Goal: Task Accomplishment & Management: Manage account settings

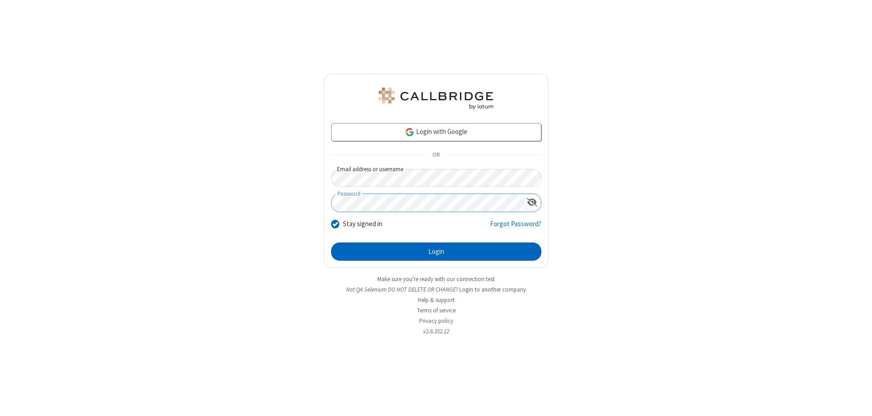
click at [436, 252] on button "Login" at bounding box center [436, 251] width 210 height 18
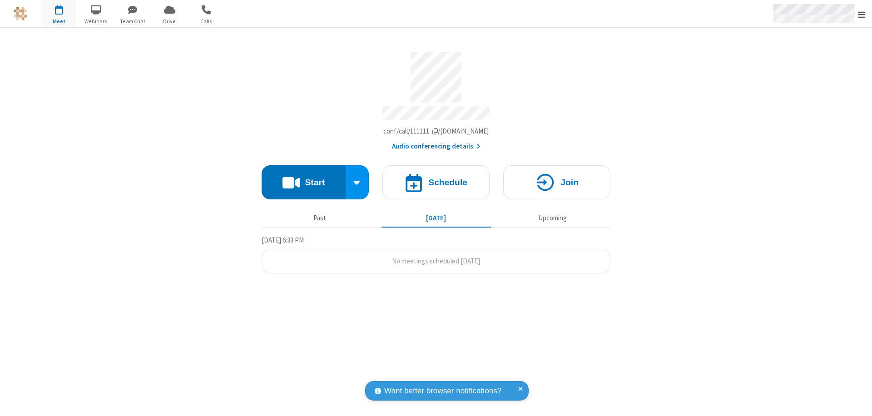
click at [861, 14] on span "Open menu" at bounding box center [861, 14] width 7 height 9
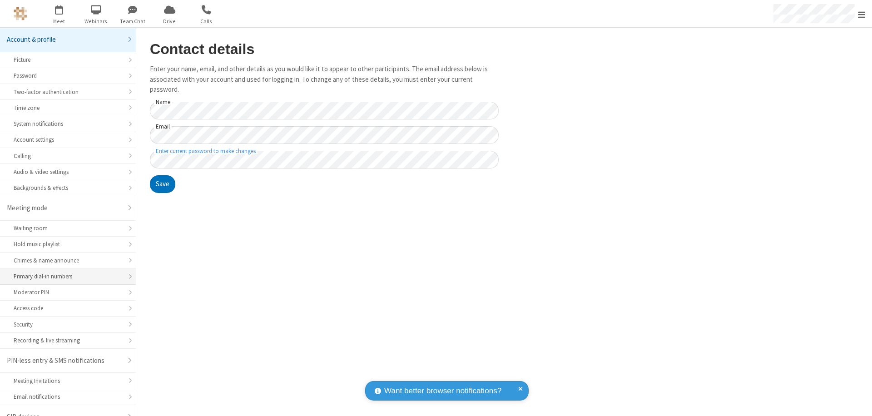
click at [64, 272] on div "Primary dial-in numbers" at bounding box center [68, 276] width 109 height 9
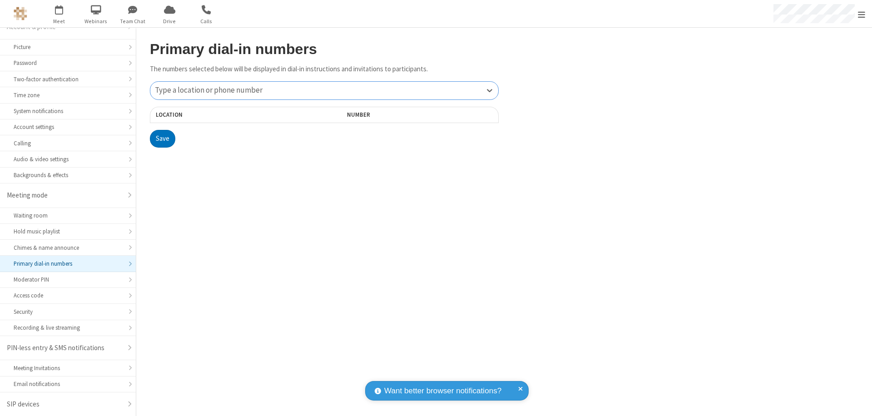
click at [324, 90] on div "Type a location or phone number" at bounding box center [324, 91] width 348 height 18
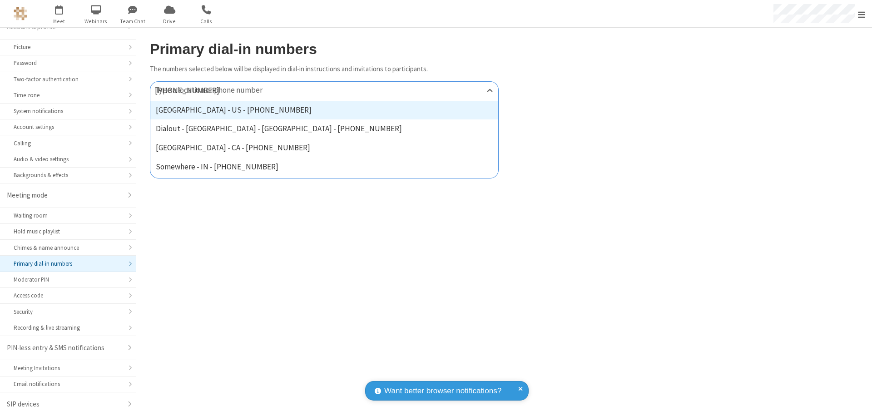
type input "[PHONE_NUMBER]"
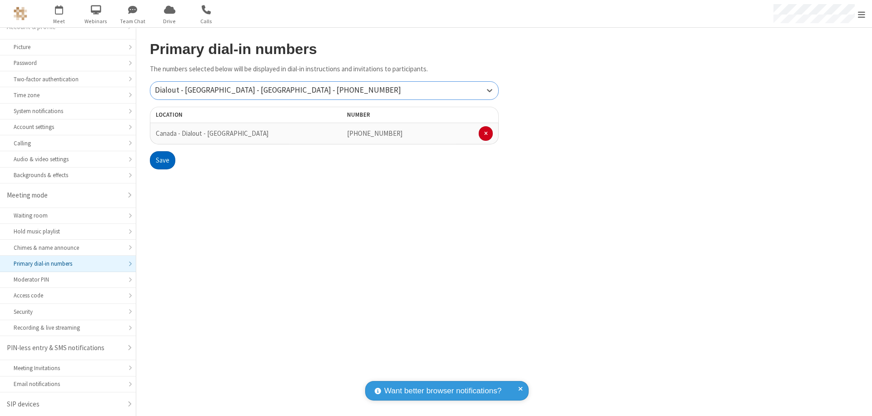
click at [162, 160] on button "Save" at bounding box center [162, 160] width 25 height 18
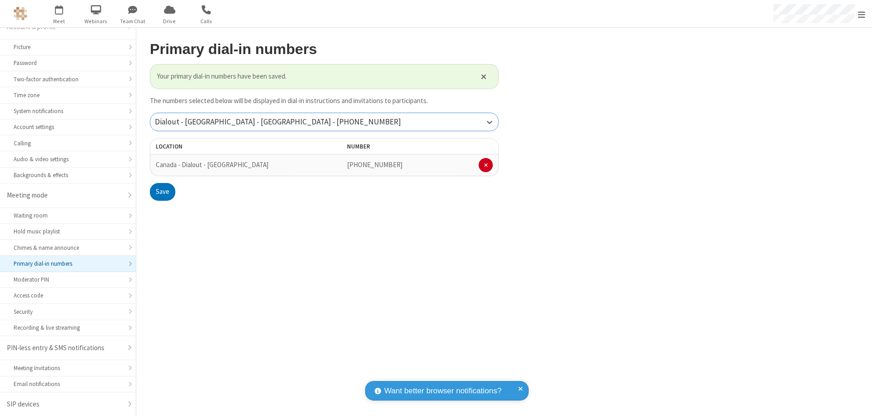
click at [324, 122] on div "Dialout - [GEOGRAPHIC_DATA] - [GEOGRAPHIC_DATA] - [PHONE_NUMBER]" at bounding box center [324, 122] width 348 height 18
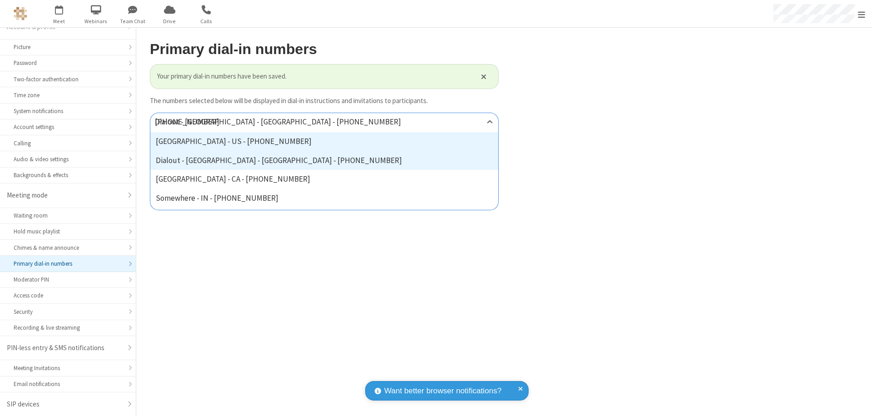
type input "[PHONE_NUMBER]"
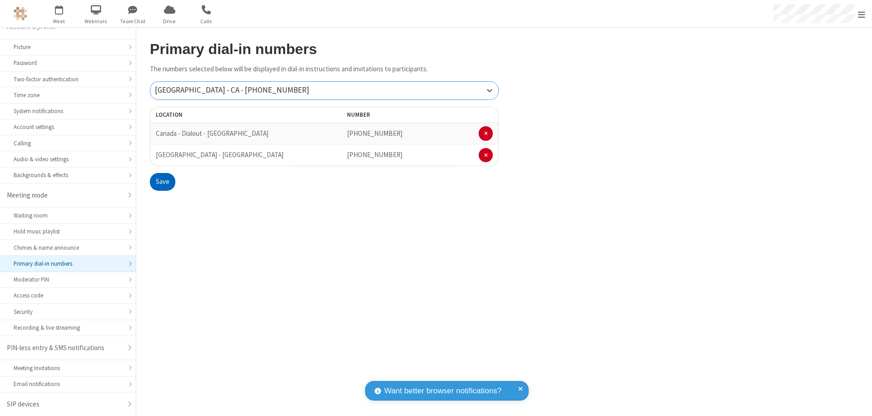
click at [162, 182] on button "Save" at bounding box center [162, 182] width 25 height 18
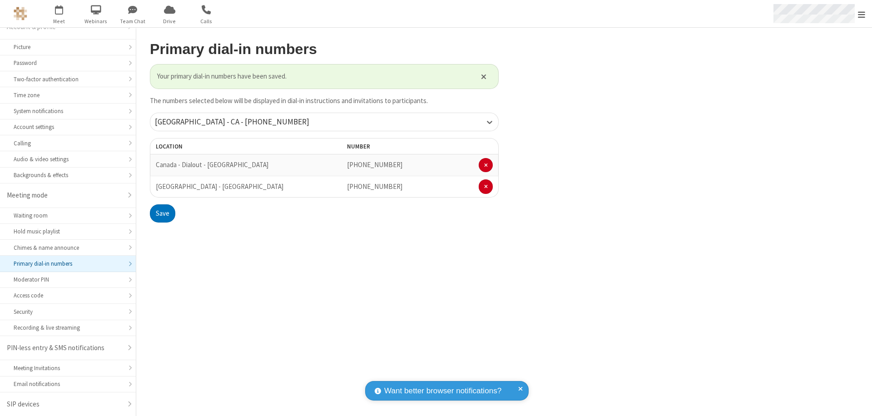
click at [861, 14] on span "Open menu" at bounding box center [861, 14] width 7 height 9
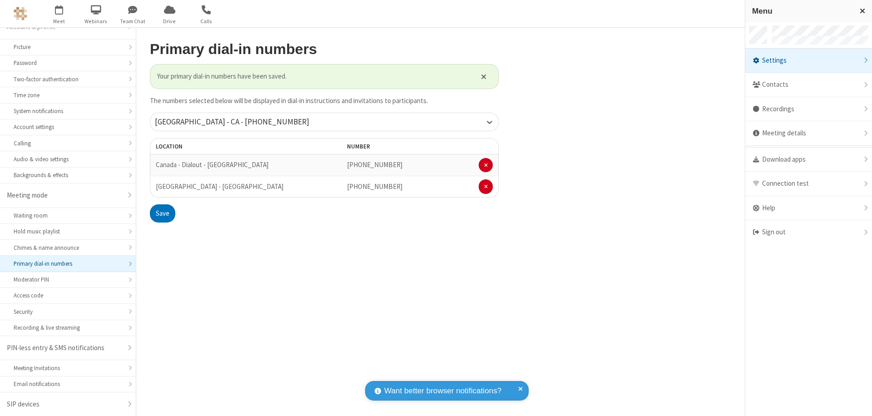
click at [808, 60] on div "Settings" at bounding box center [808, 61] width 127 height 25
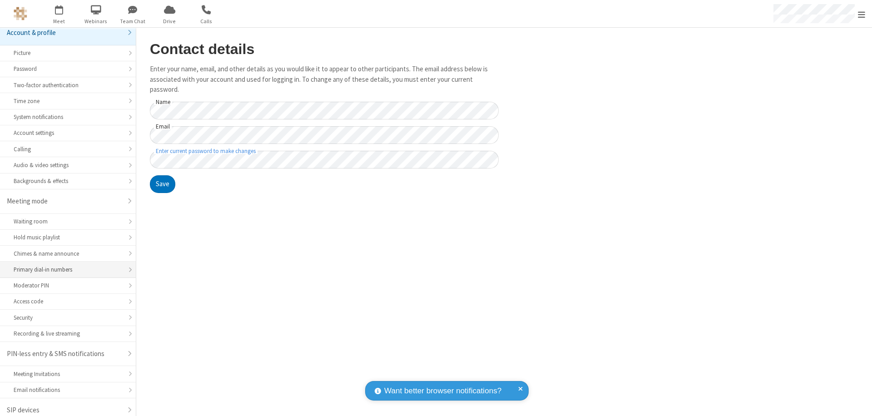
click at [64, 265] on div "Primary dial-in numbers" at bounding box center [68, 269] width 109 height 9
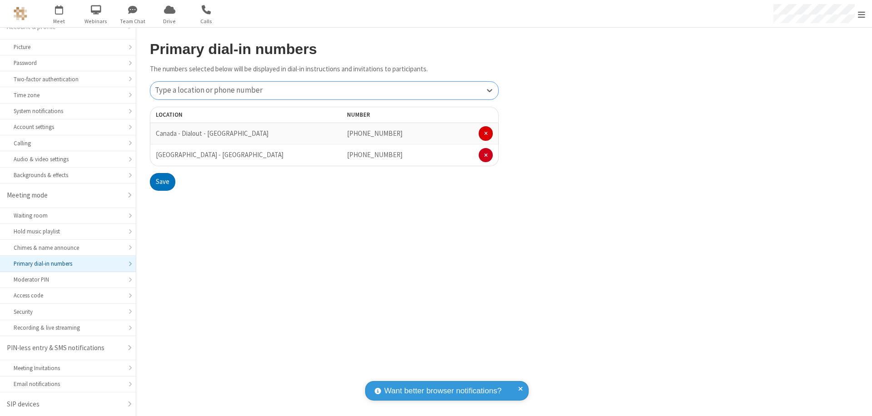
click at [485, 133] on span at bounding box center [486, 133] width 4 height 5
click at [162, 160] on button "Save" at bounding box center [162, 160] width 25 height 18
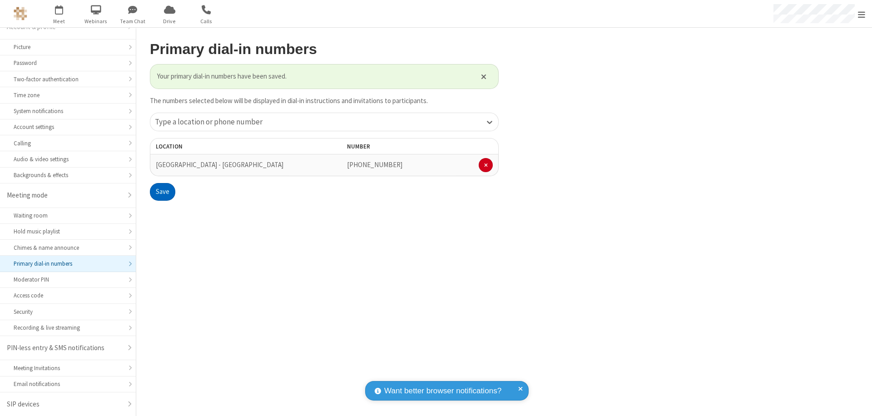
click at [861, 14] on span "Open menu" at bounding box center [861, 14] width 7 height 9
